Goal: Information Seeking & Learning: Learn about a topic

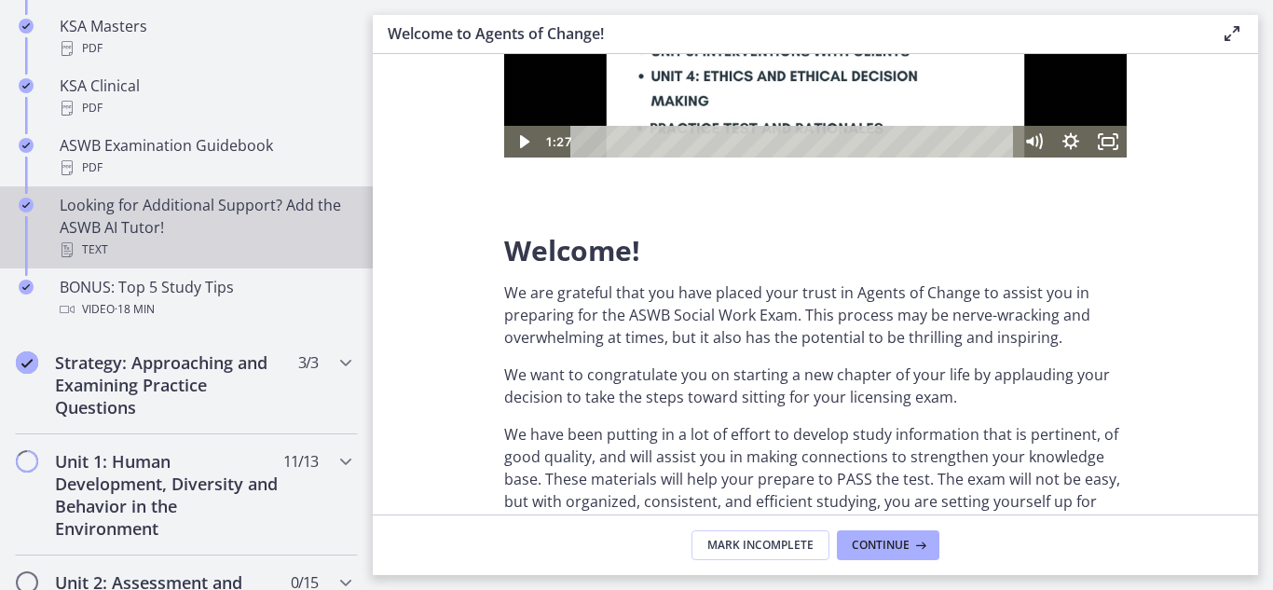
scroll to position [924, 0]
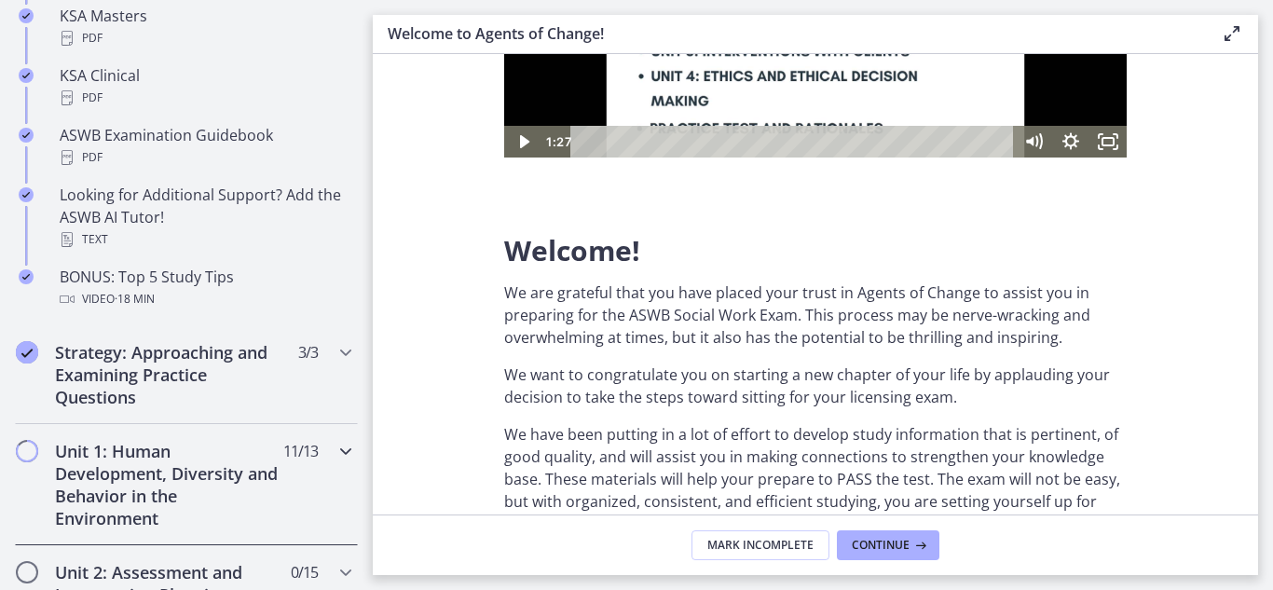
click at [127, 486] on h2 "Unit 1: Human Development, Diversity and Behavior in the Environment" at bounding box center [168, 484] width 227 height 89
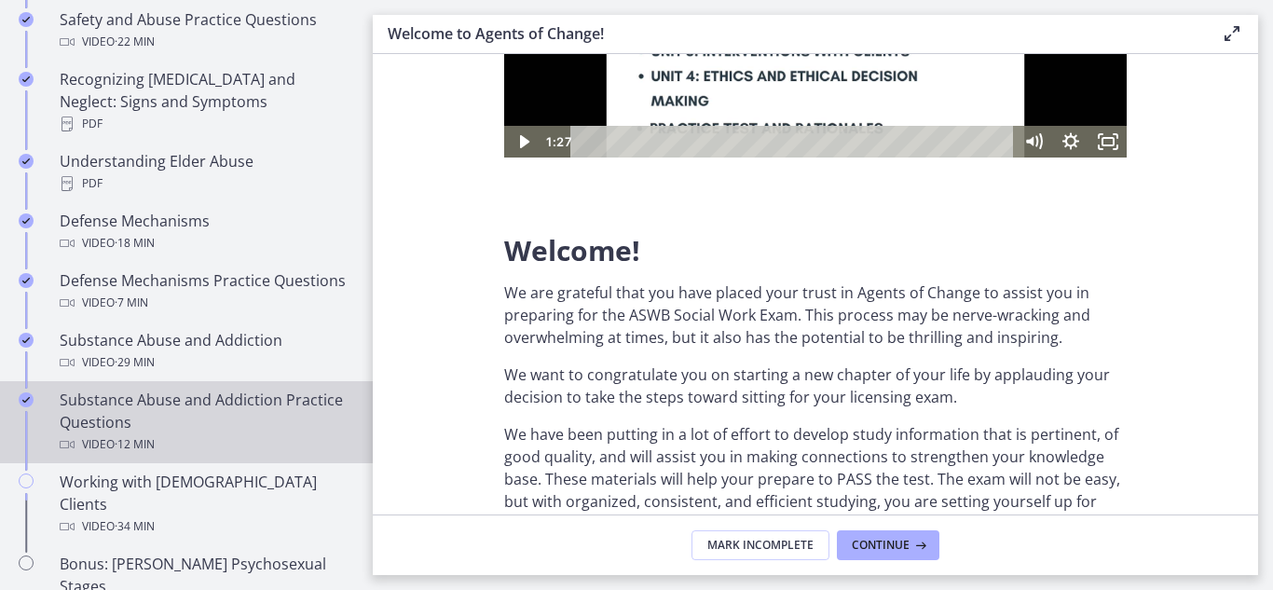
click at [183, 417] on div "Substance Abuse and Addiction Practice Questions Video · 12 min" at bounding box center [205, 422] width 291 height 67
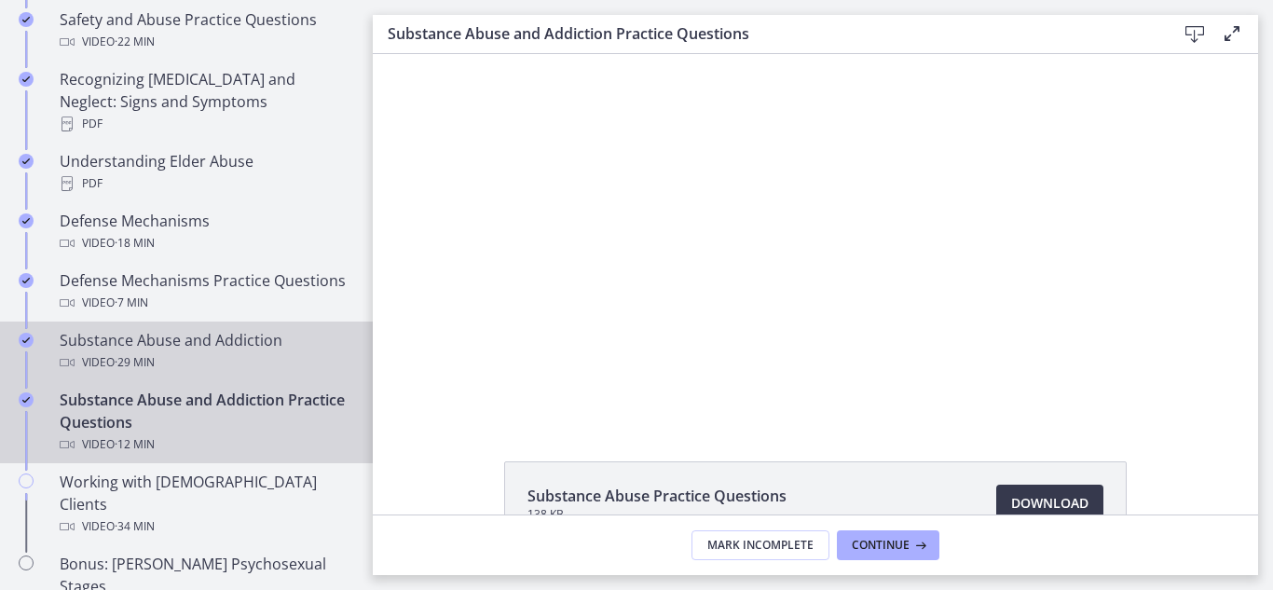
click at [153, 348] on div "Substance Abuse and Addiction Video · 29 min" at bounding box center [205, 351] width 291 height 45
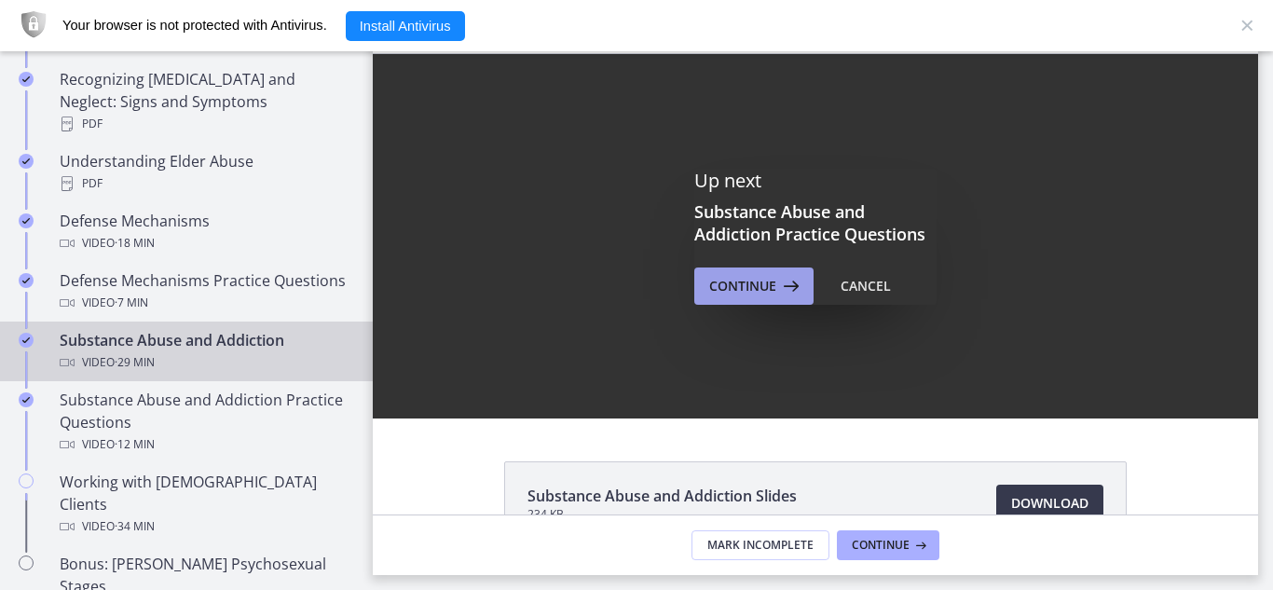
click at [748, 290] on span "Continue" at bounding box center [742, 286] width 67 height 22
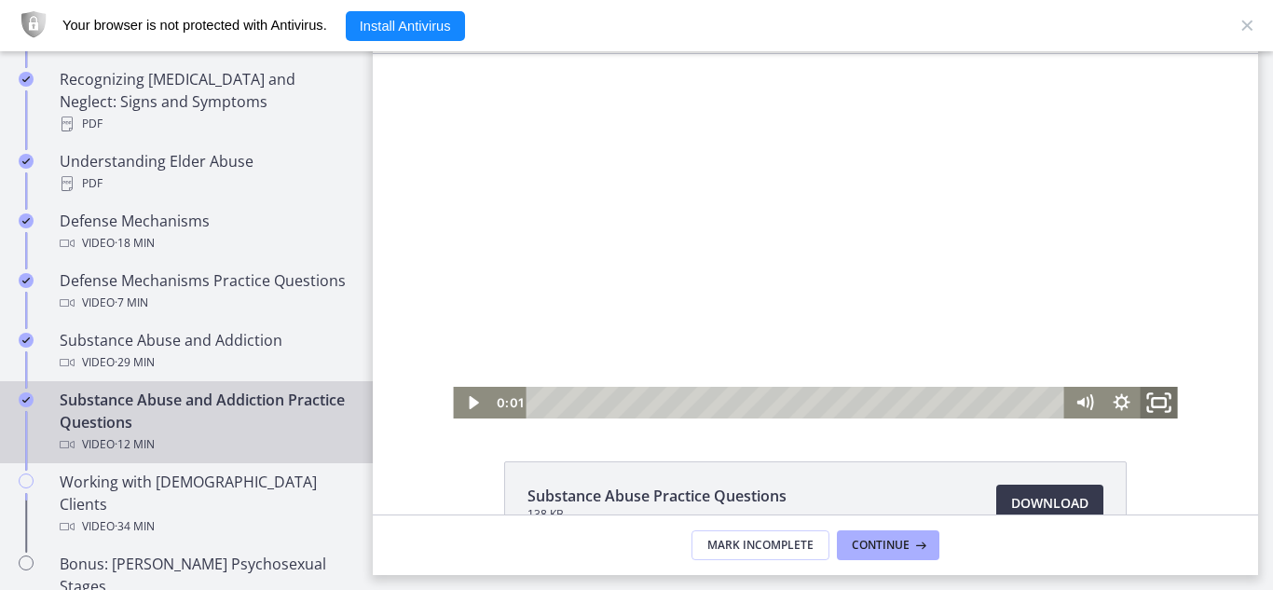
click at [1149, 403] on icon "Fullscreen" at bounding box center [1159, 403] width 45 height 38
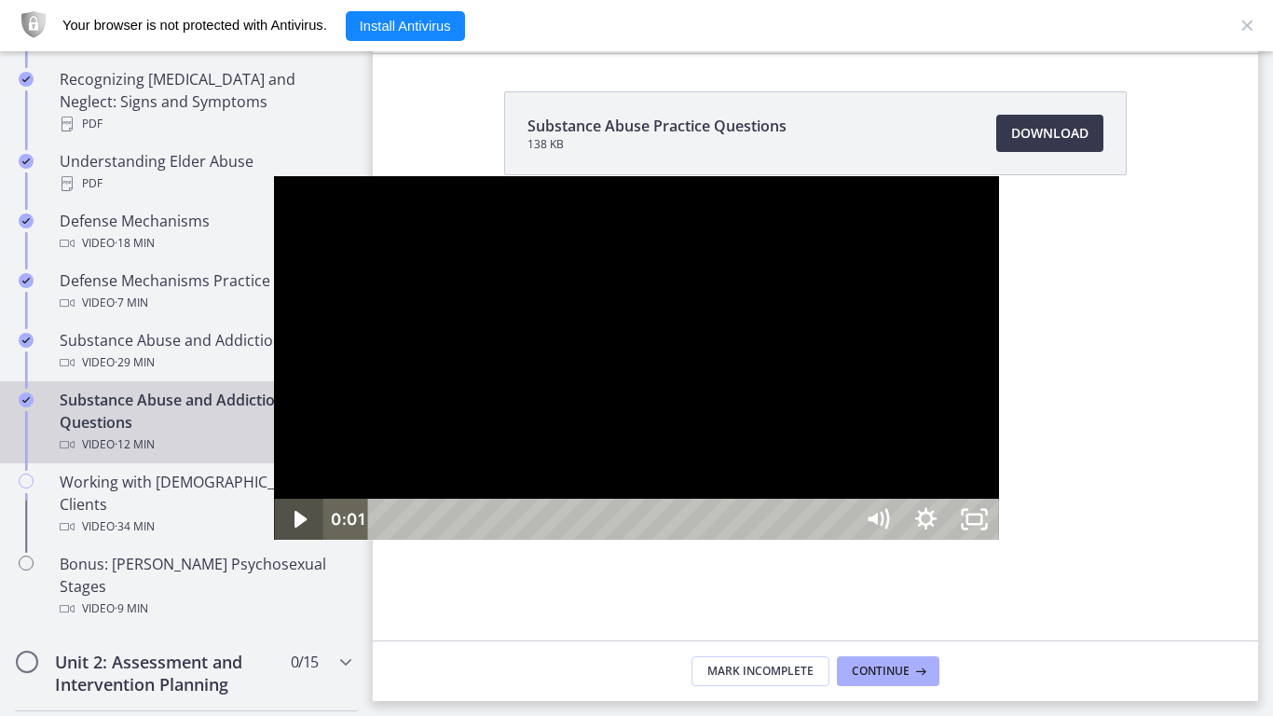
click at [276, 540] on icon "Play Video" at bounding box center [300, 519] width 48 height 41
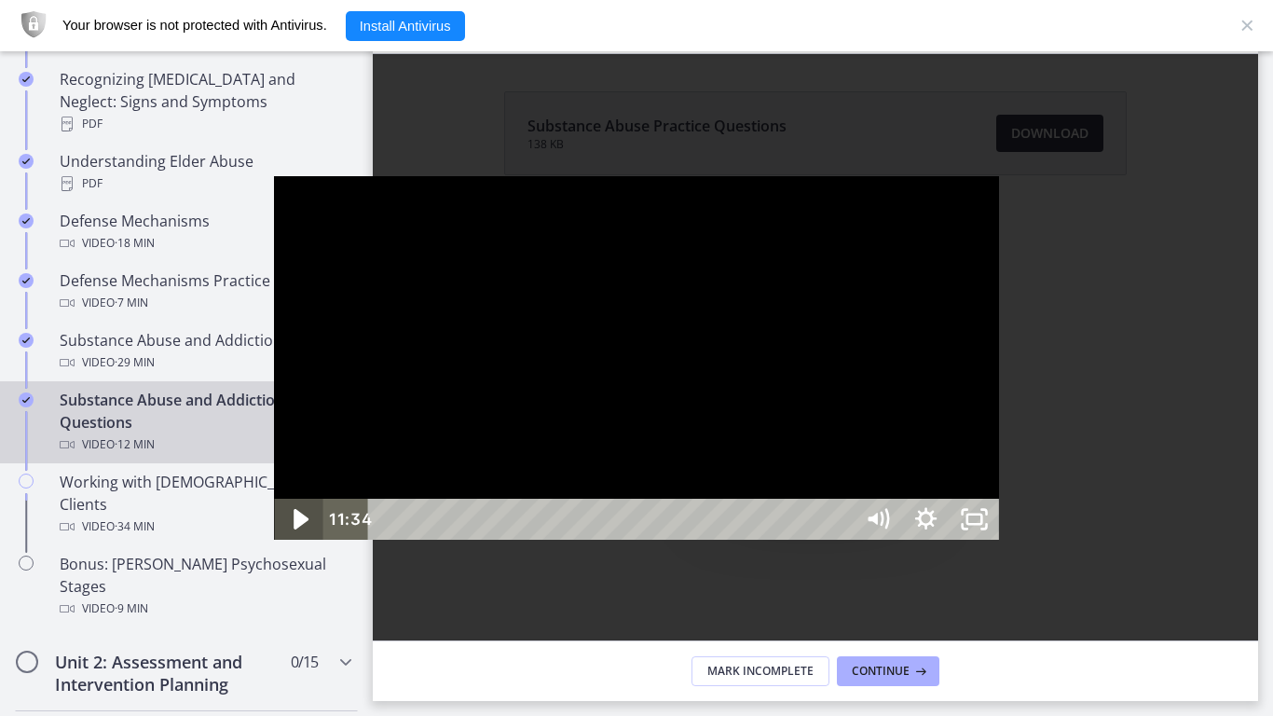
click at [294, 530] on icon "Play Video" at bounding box center [301, 520] width 15 height 21
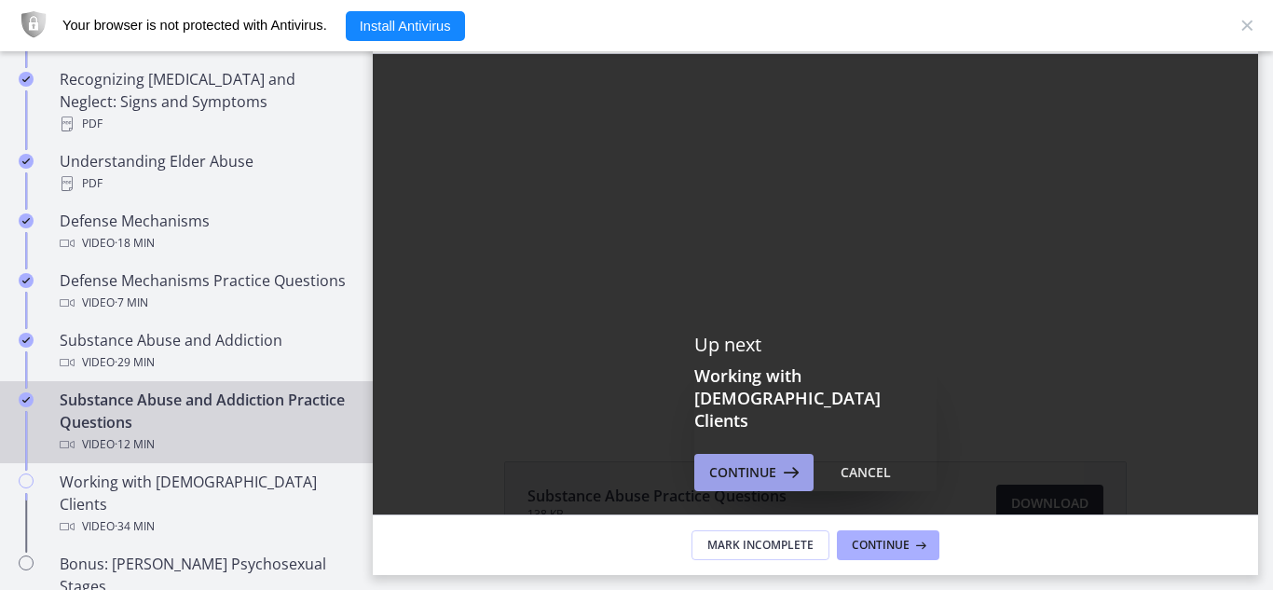
click at [762, 461] on span "Continue" at bounding box center [742, 472] width 67 height 22
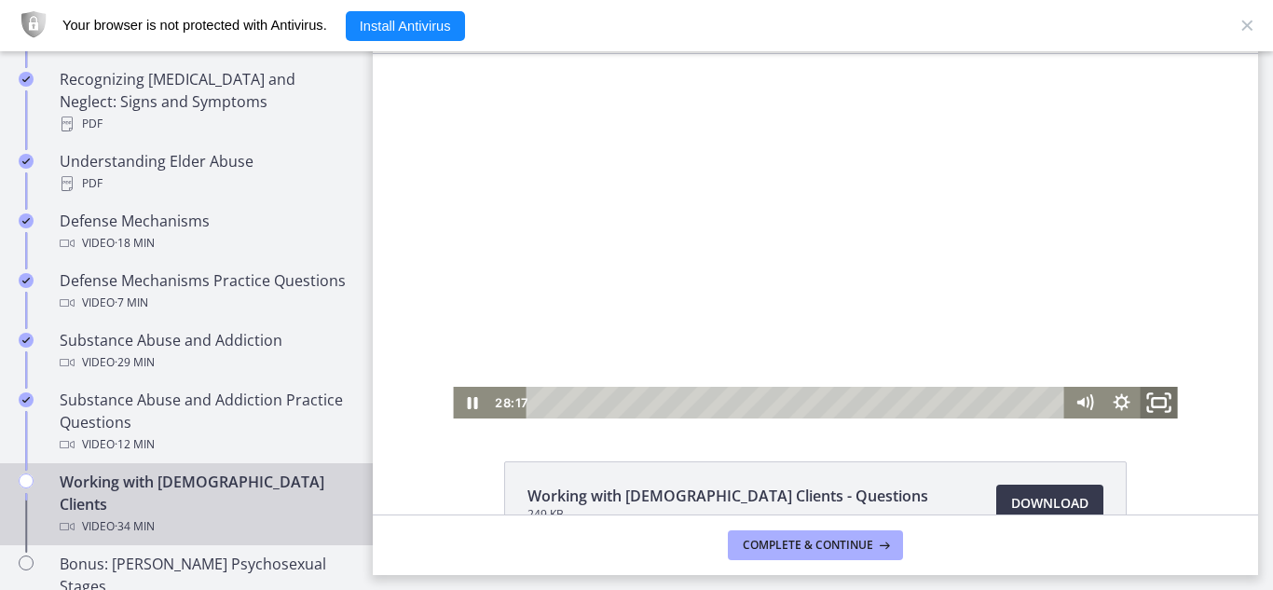
click at [1148, 397] on icon "Fullscreen" at bounding box center [1159, 403] width 45 height 38
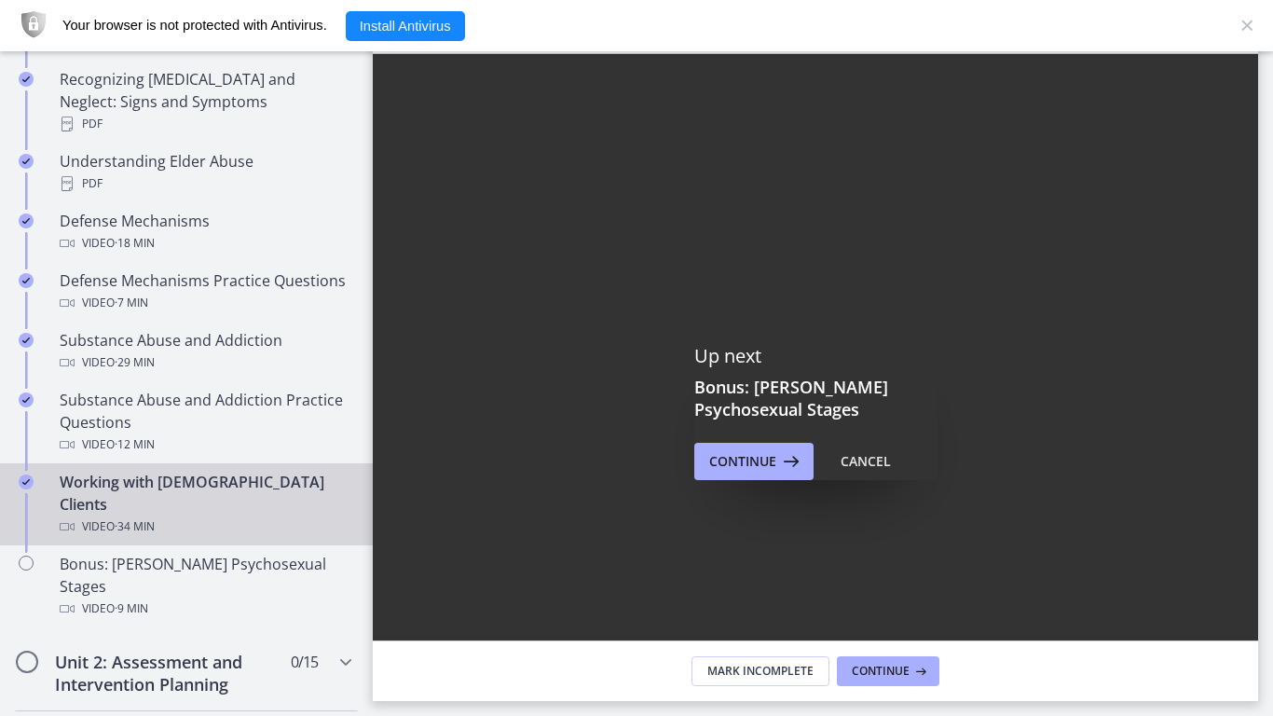
click at [385, 589] on icon "Play Video" at bounding box center [399, 674] width 58 height 49
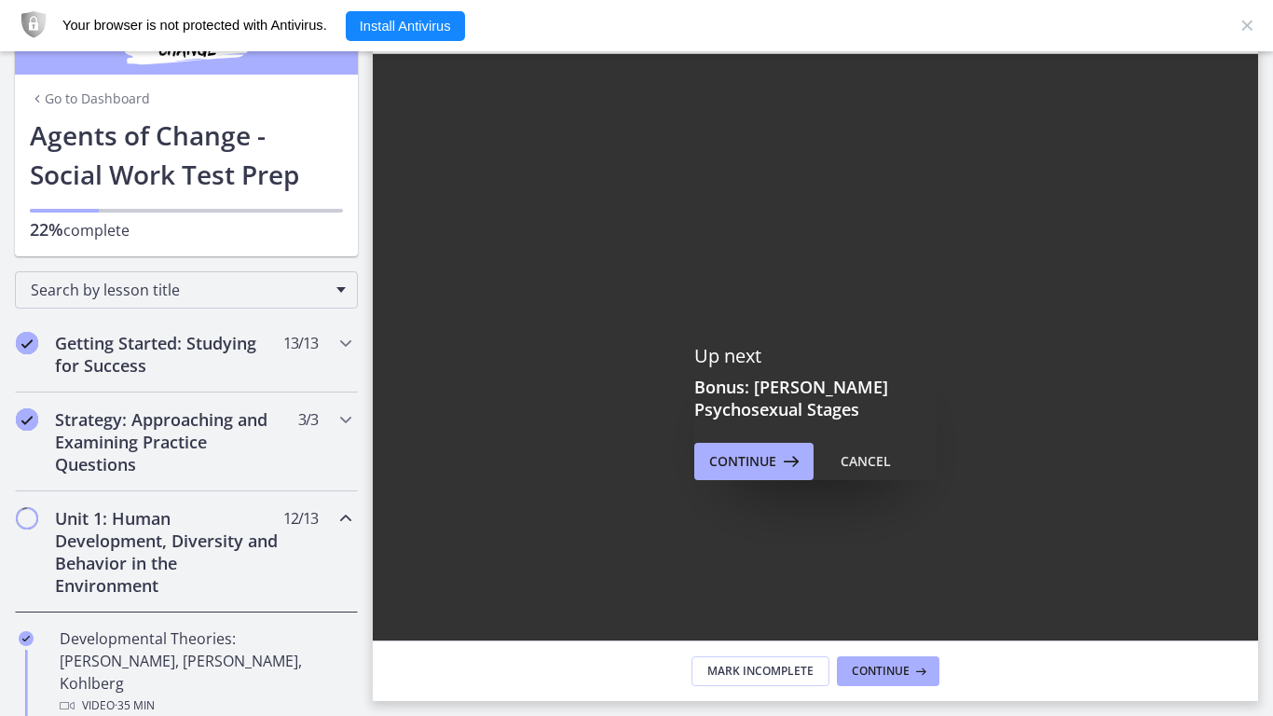
scroll to position [924, 0]
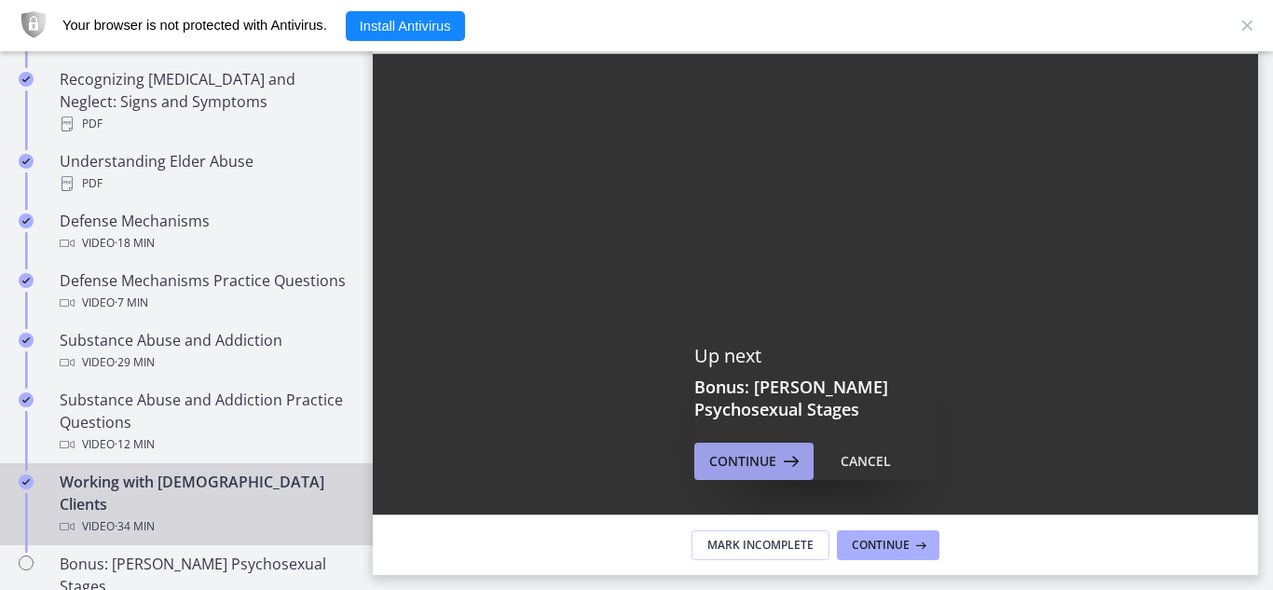
click at [727, 459] on span "Continue" at bounding box center [742, 461] width 67 height 22
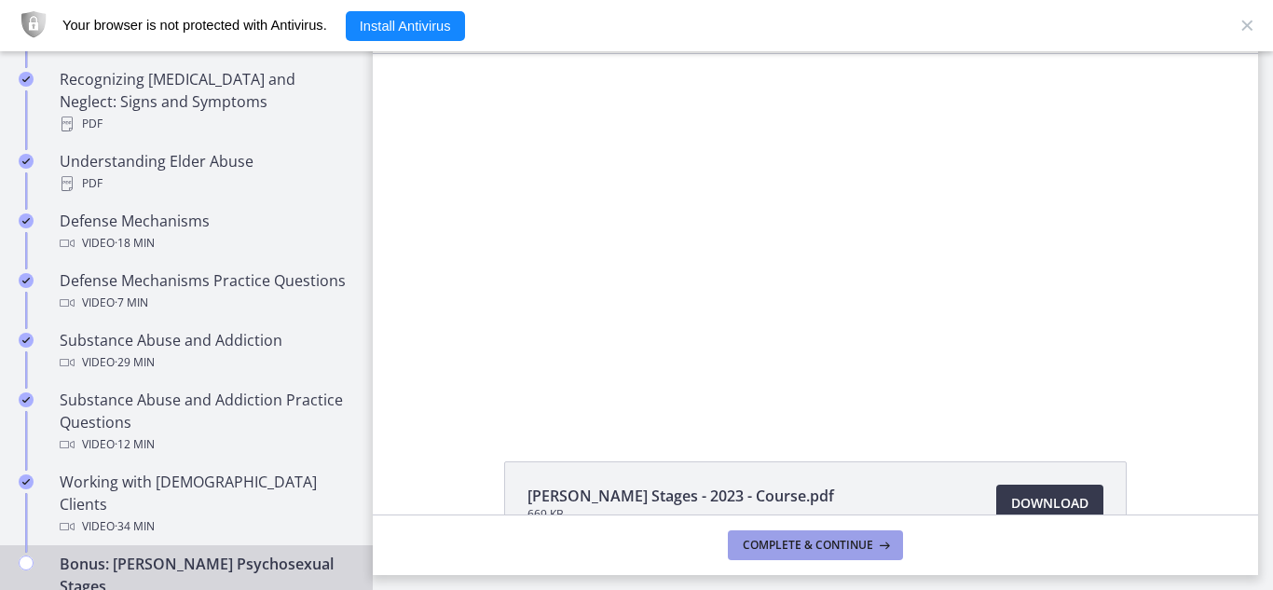
click at [786, 545] on span "Complete & continue" at bounding box center [808, 545] width 130 height 15
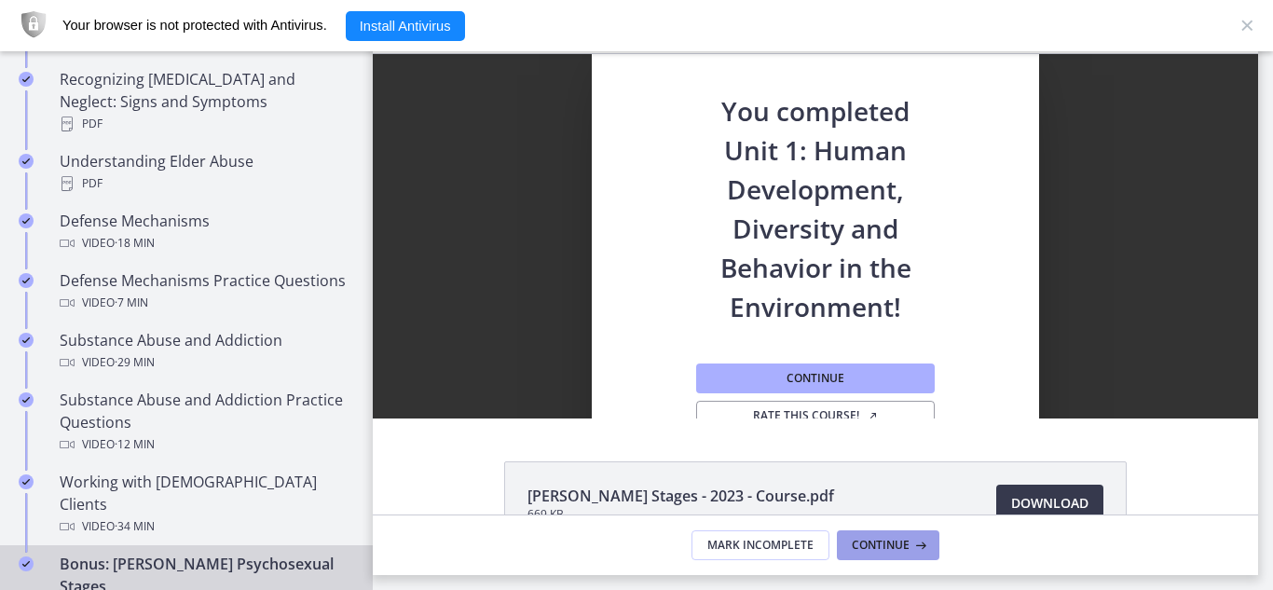
click at [873, 552] on span "Continue" at bounding box center [881, 545] width 58 height 15
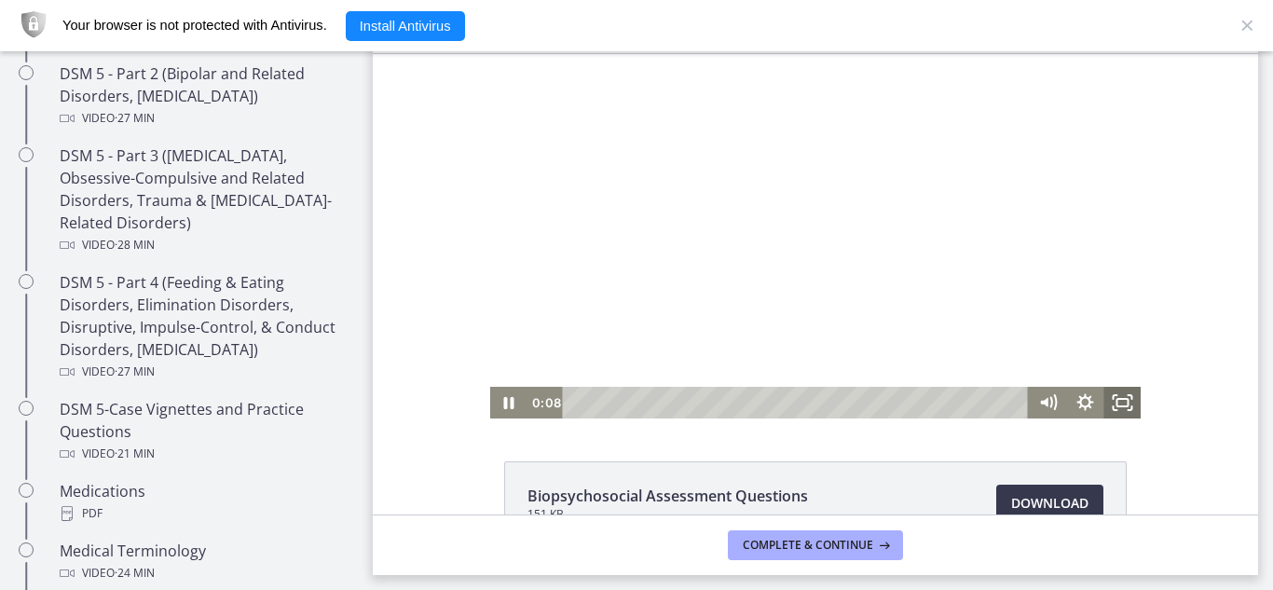
click at [1112, 393] on icon "Fullscreen" at bounding box center [1121, 403] width 37 height 32
